Goal: Task Accomplishment & Management: Use online tool/utility

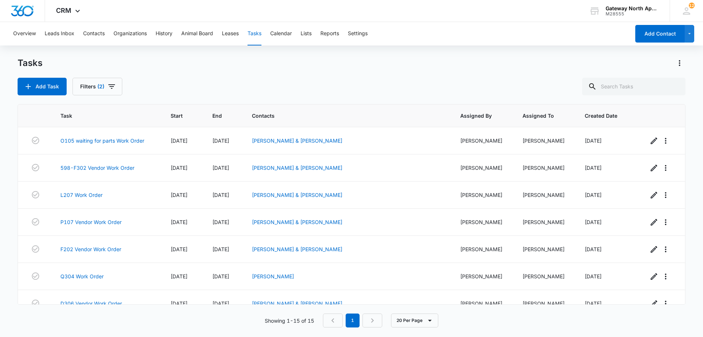
scroll to position [229, 0]
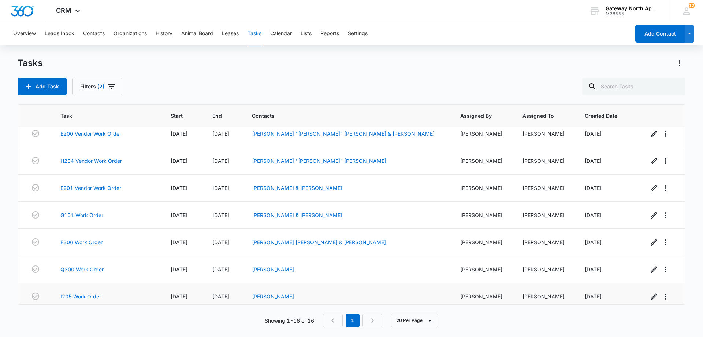
scroll to position [256, 0]
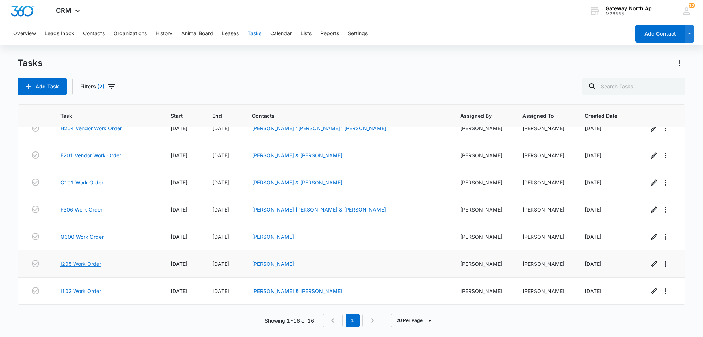
click at [86, 262] on link "I205 Work Order" at bounding box center [80, 264] width 41 height 8
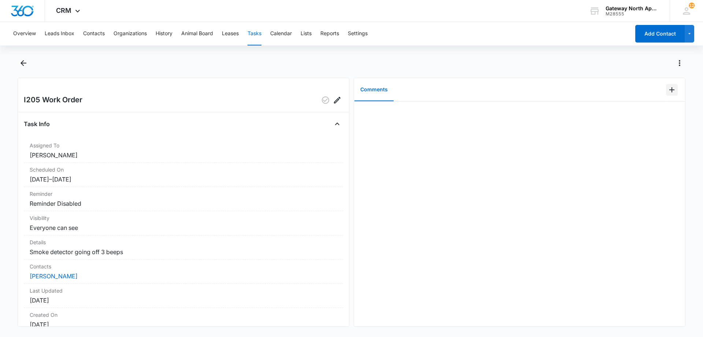
click at [669, 89] on icon "Add Comment" at bounding box center [672, 89] width 9 height 9
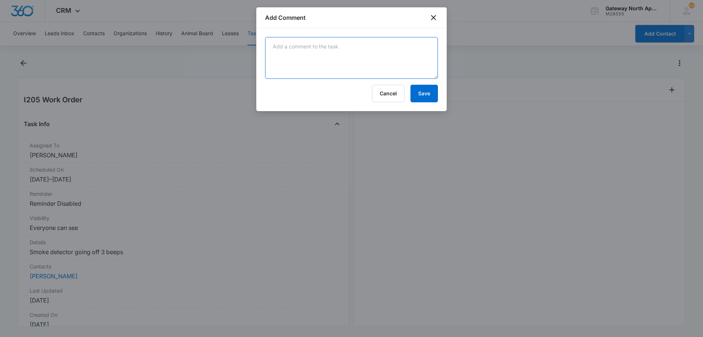
click at [287, 39] on textarea at bounding box center [351, 58] width 173 height 42
type textarea "replaced all smoke and CO2 detectors"
click at [419, 104] on div "replaced all smoke and CO2 detectors Cancel Save" at bounding box center [351, 69] width 190 height 83
click at [420, 96] on button "Save" at bounding box center [424, 94] width 27 height 18
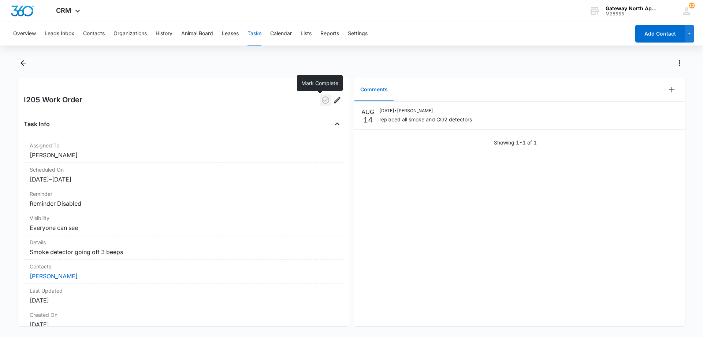
click at [322, 101] on icon "button" at bounding box center [325, 100] width 9 height 9
click at [20, 67] on icon "Back" at bounding box center [23, 63] width 9 height 9
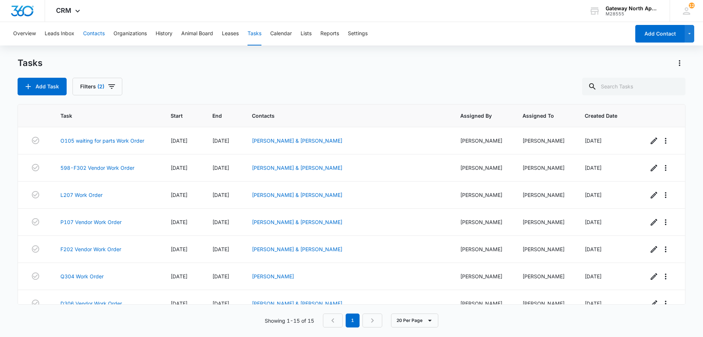
click at [95, 37] on button "Contacts" at bounding box center [94, 33] width 22 height 23
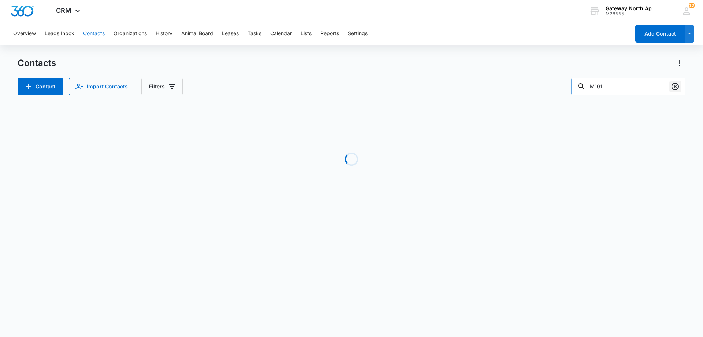
click at [675, 85] on icon "Clear" at bounding box center [675, 86] width 9 height 9
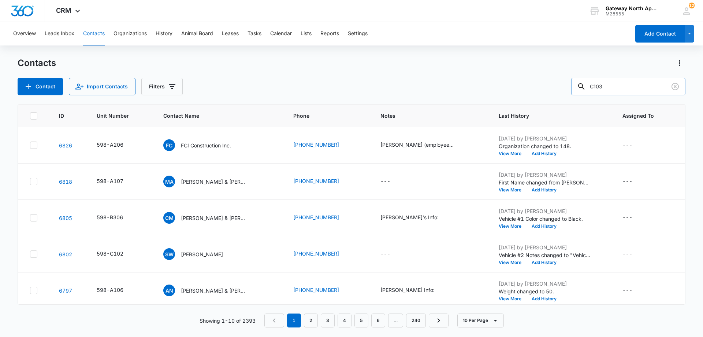
type input "C103"
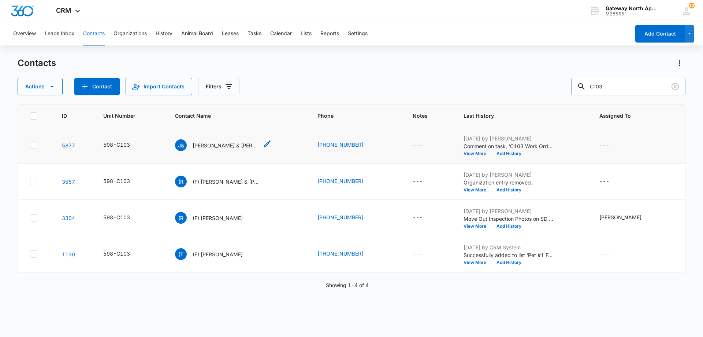
click at [226, 146] on p "Jeffery & Alondra Harmon" at bounding box center [226, 145] width 66 height 8
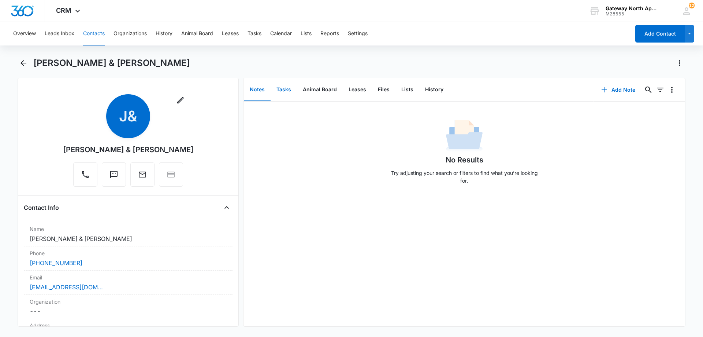
click at [288, 87] on button "Tasks" at bounding box center [284, 89] width 26 height 23
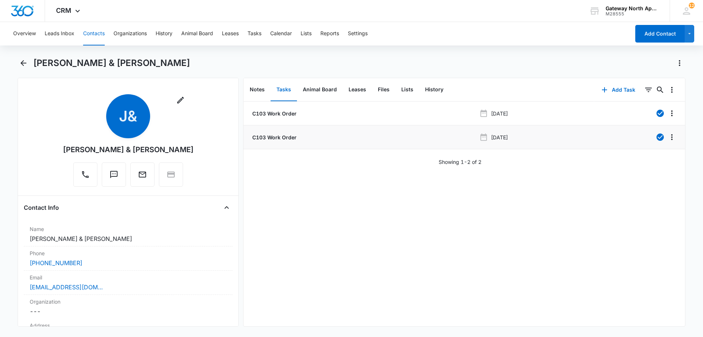
click at [273, 138] on p "C103 Work Order" at bounding box center [274, 137] width 46 height 8
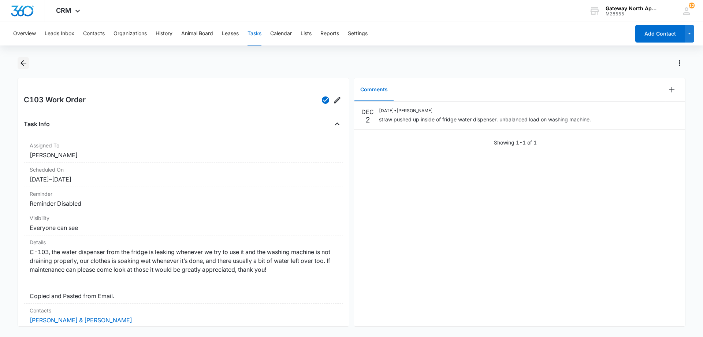
click at [26, 66] on icon "Back" at bounding box center [23, 63] width 9 height 9
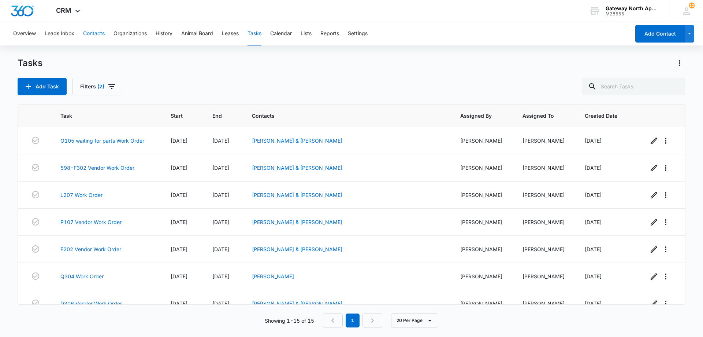
click at [95, 27] on button "Contacts" at bounding box center [94, 33] width 22 height 23
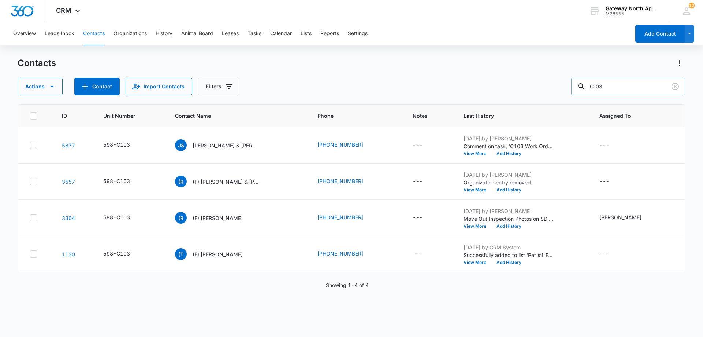
click at [615, 84] on input "C103" at bounding box center [628, 87] width 114 height 18
type input "C105"
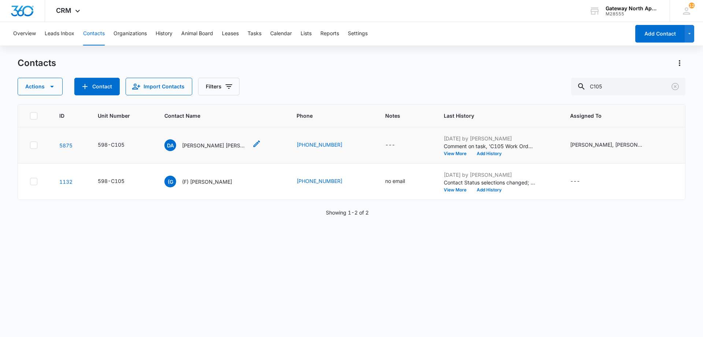
click at [209, 145] on p "Denisse A. Rojo Terrazas" at bounding box center [215, 145] width 66 height 8
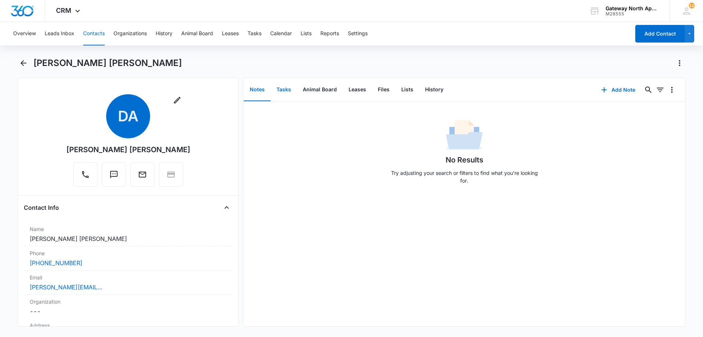
click at [281, 94] on button "Tasks" at bounding box center [284, 89] width 26 height 23
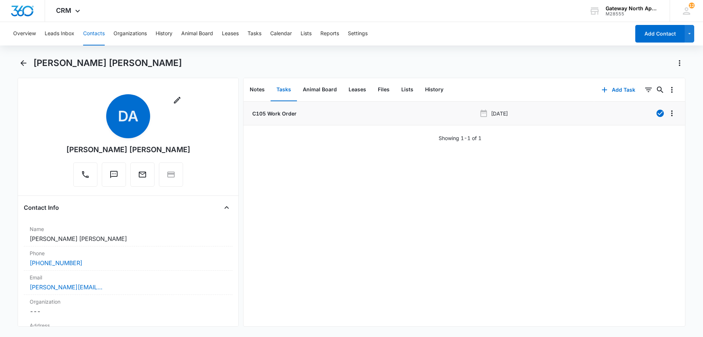
click at [294, 118] on li "C105 Work Order Jun 3, 2025" at bounding box center [465, 113] width 442 height 24
click at [290, 115] on p "C105 Work Order" at bounding box center [274, 114] width 46 height 8
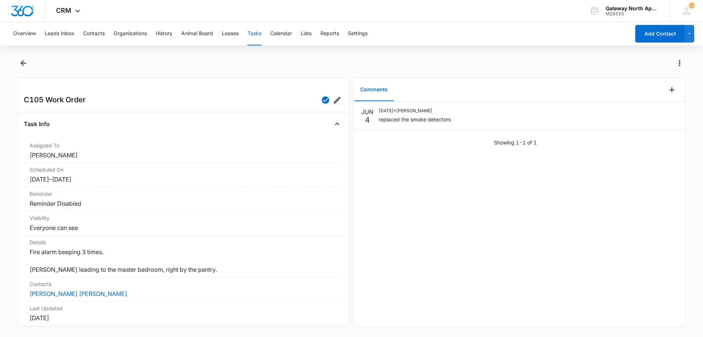
click at [252, 33] on button "Tasks" at bounding box center [255, 33] width 14 height 23
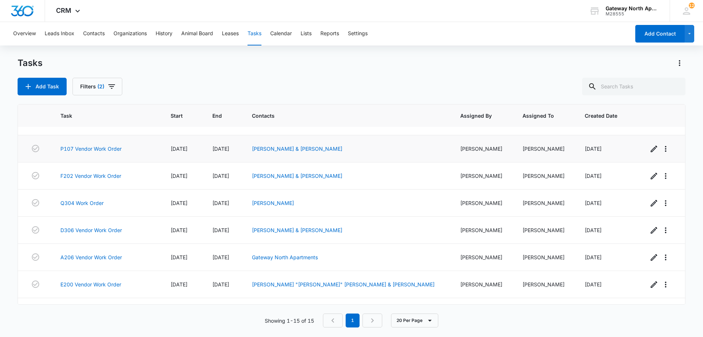
scroll to position [229, 0]
